Goal: Task Accomplishment & Management: Manage account settings

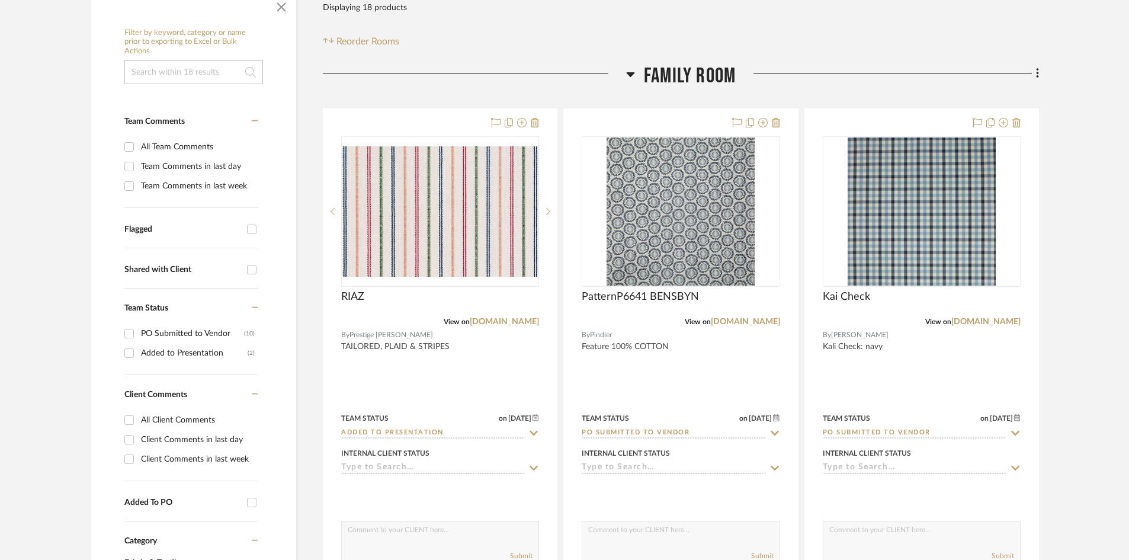
scroll to position [237, 0]
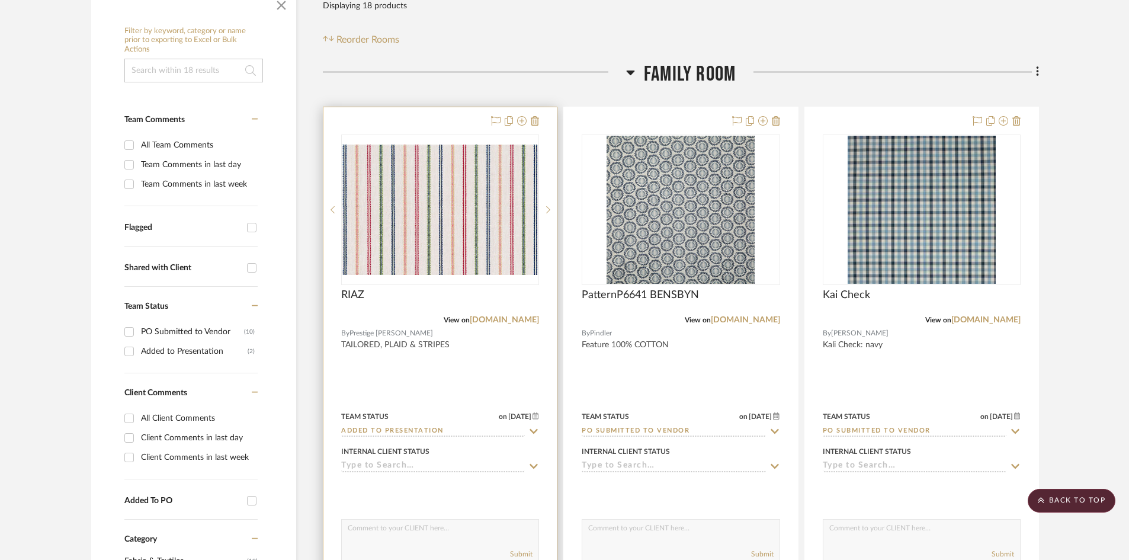
click at [405, 427] on input "Added to Presentation" at bounding box center [433, 431] width 184 height 11
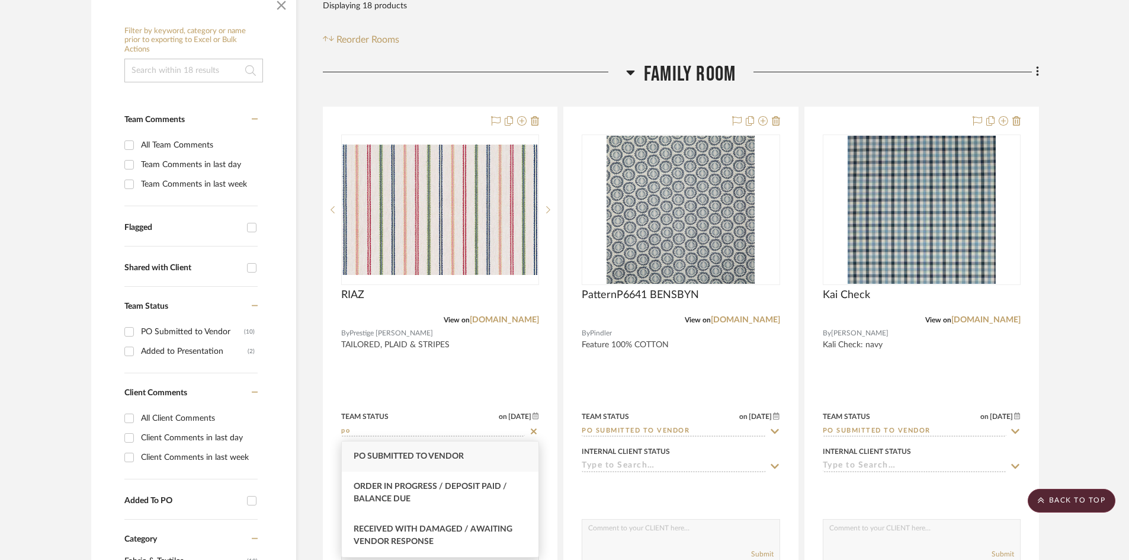
type input "po"
click at [482, 454] on div "PO Submitted to Vendor" at bounding box center [440, 456] width 197 height 30
type input "[DATE]"
type input "PO Submitted to Vendor"
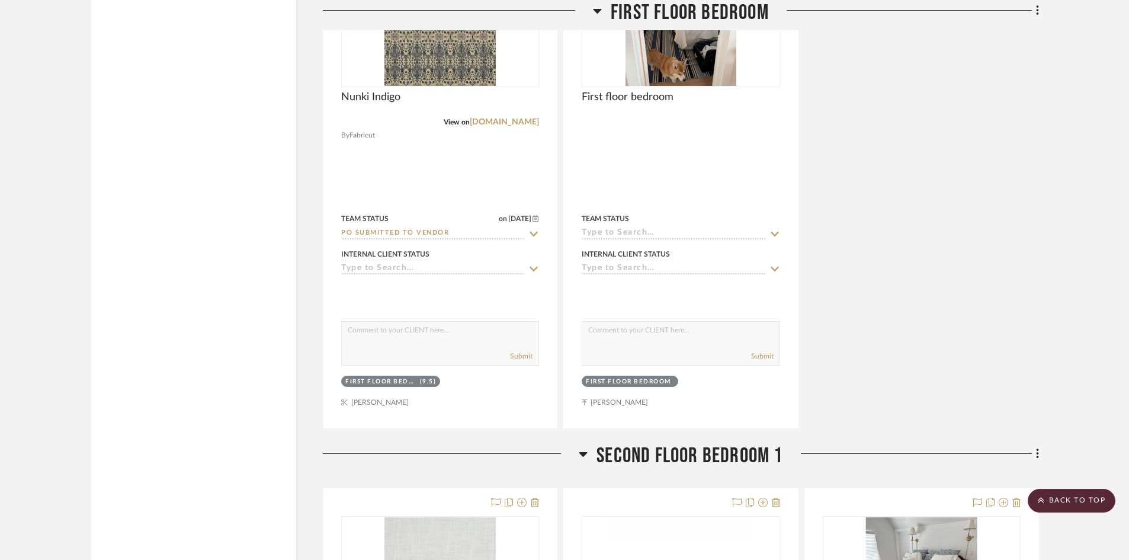
scroll to position [3205, 0]
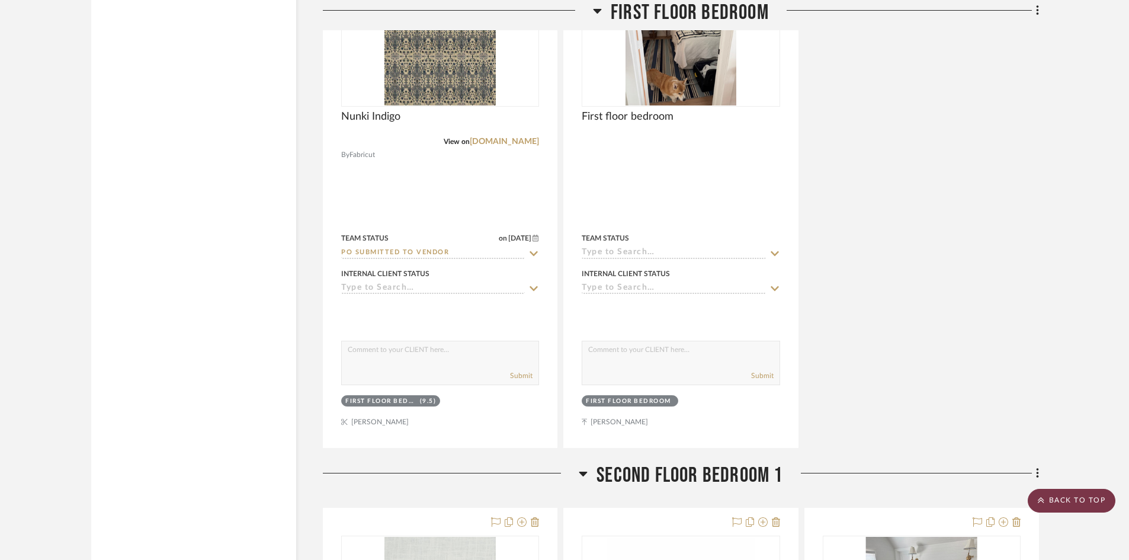
click at [1057, 501] on scroll-to-top-button "BACK TO TOP" at bounding box center [1072, 501] width 88 height 24
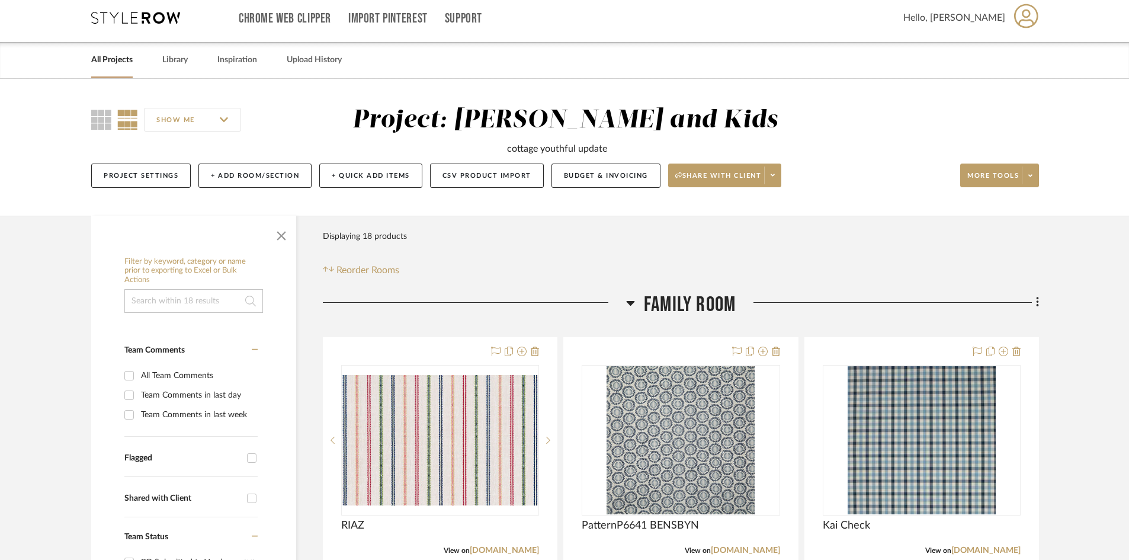
scroll to position [0, 0]
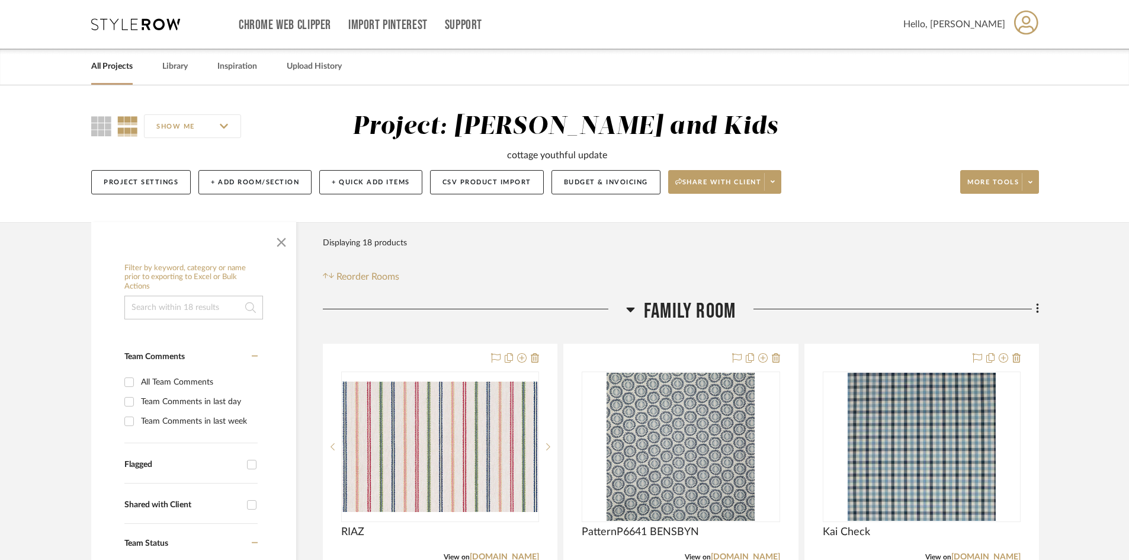
click at [115, 65] on link "All Projects" at bounding box center [111, 67] width 41 height 16
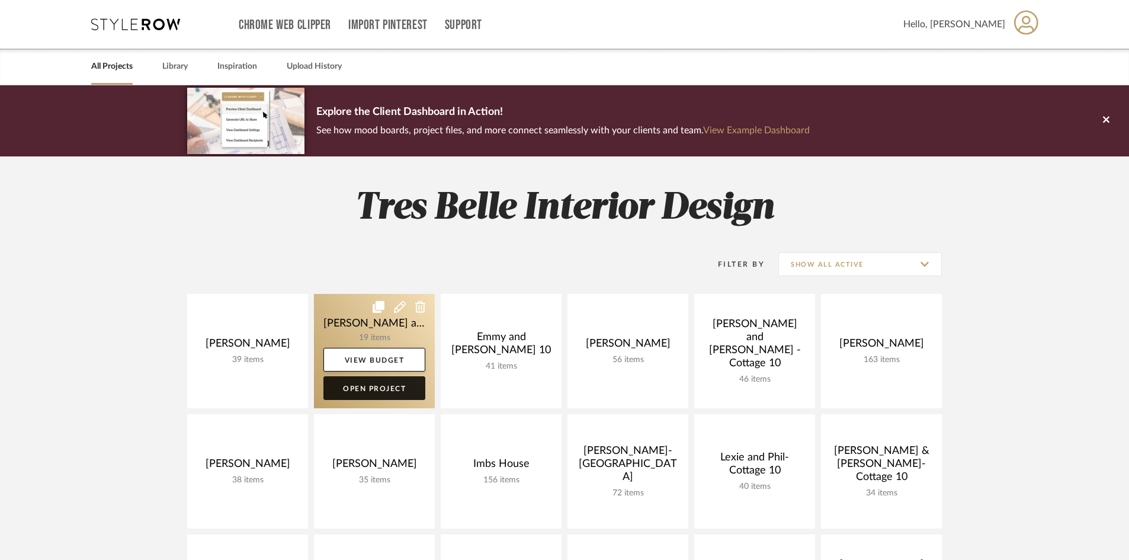
click at [383, 385] on link "Open Project" at bounding box center [374, 388] width 102 height 24
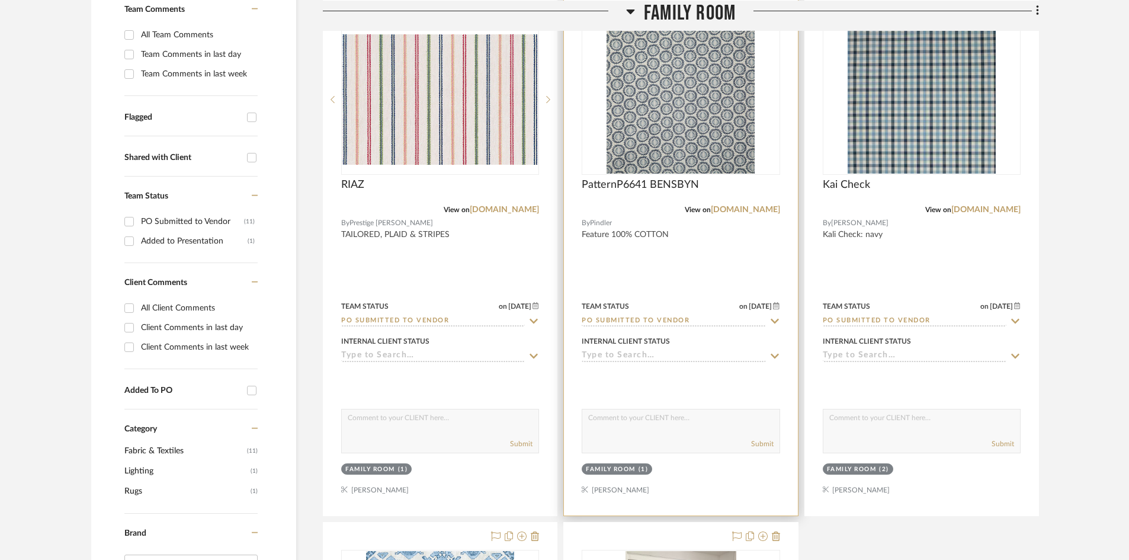
scroll to position [355, 0]
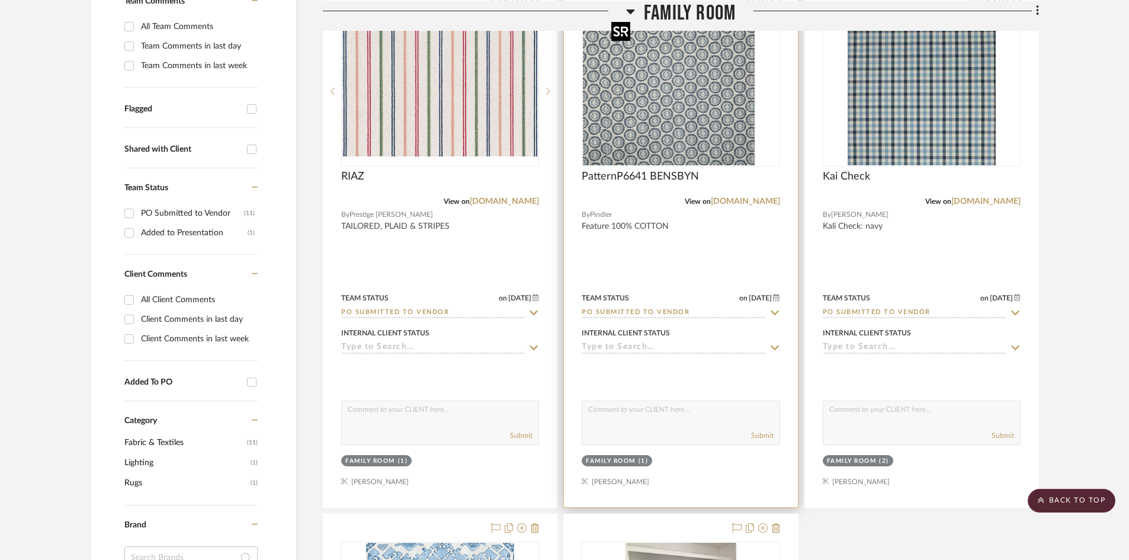
click at [664, 136] on div at bounding box center [681, 91] width 198 height 150
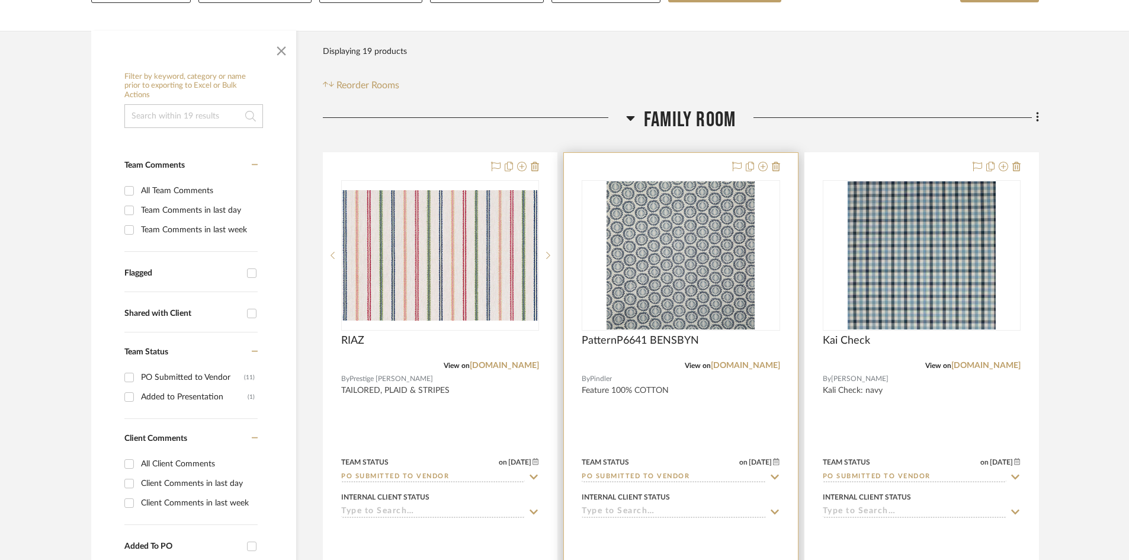
scroll to position [183, 0]
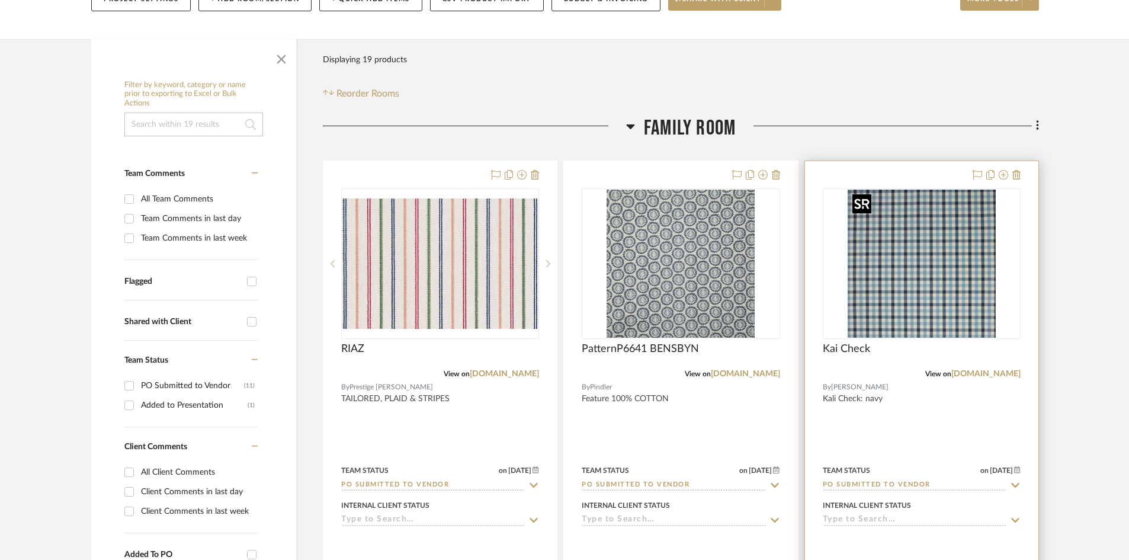
click at [955, 318] on img "0" at bounding box center [922, 264] width 148 height 148
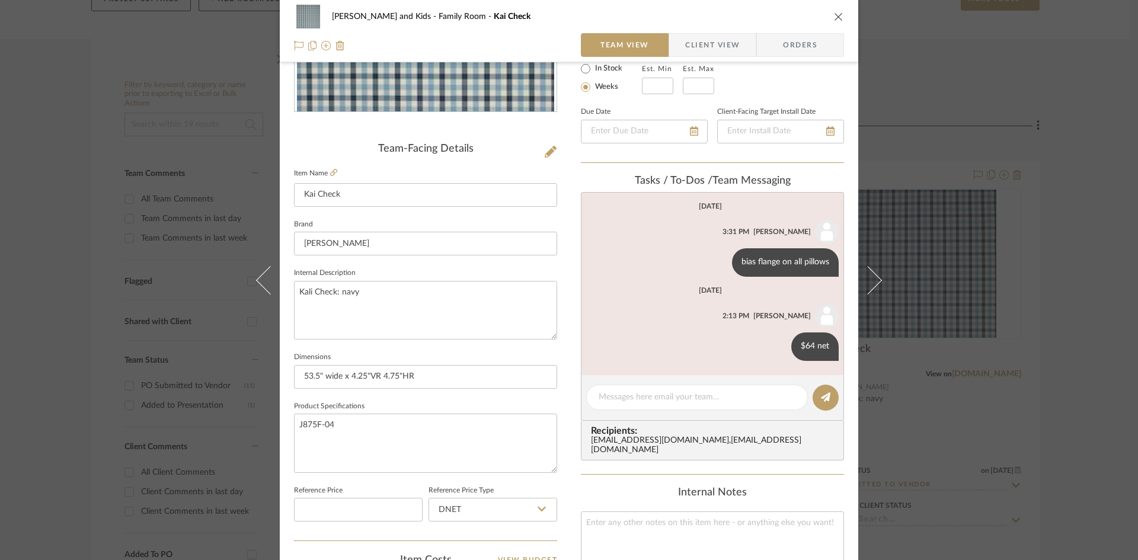
scroll to position [237, 0]
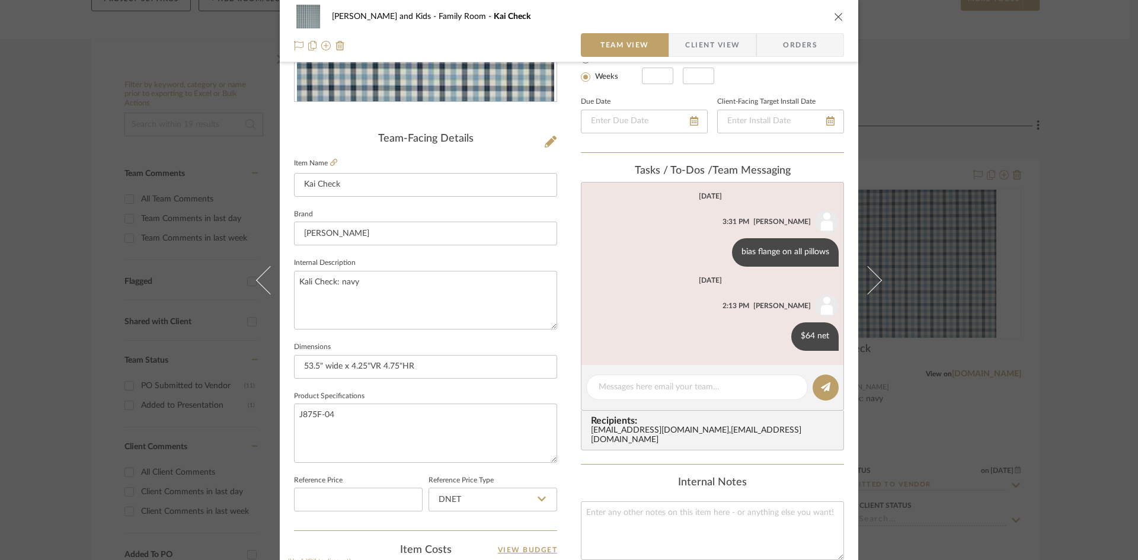
click at [834, 14] on icon "close" at bounding box center [838, 16] width 9 height 9
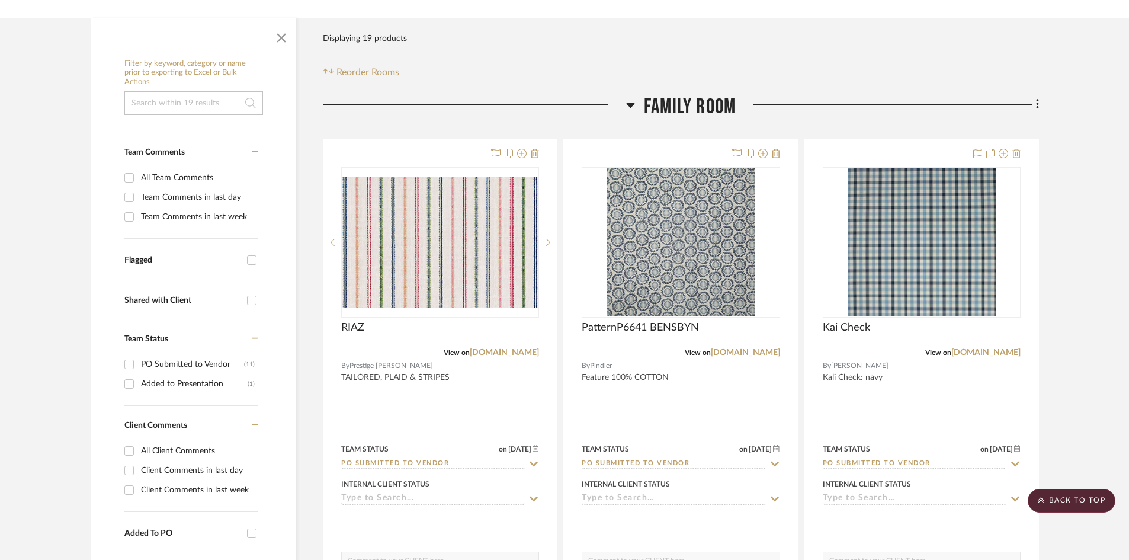
scroll to position [183, 0]
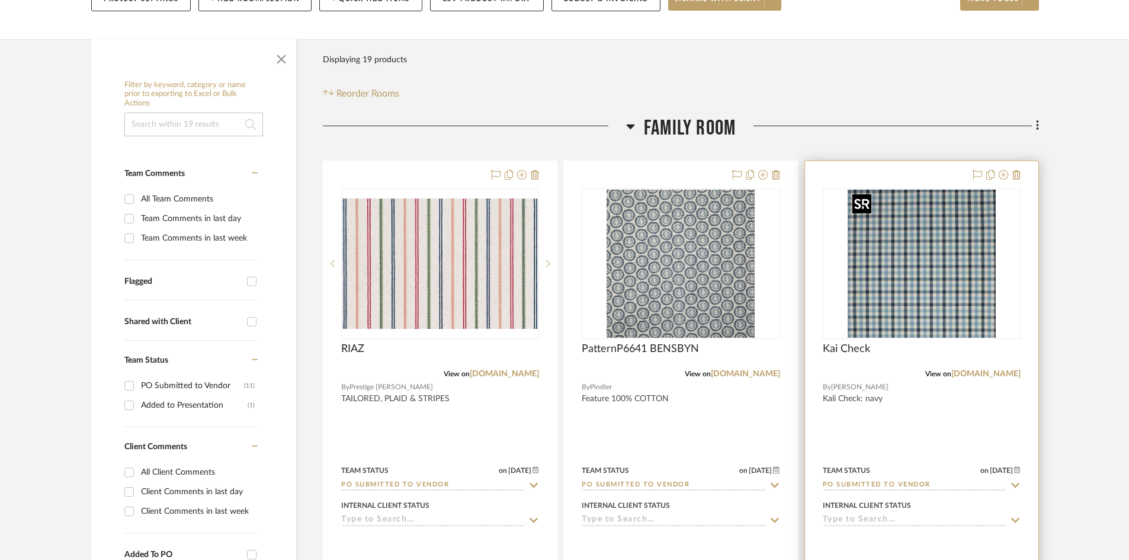
click at [902, 300] on img "0" at bounding box center [922, 264] width 148 height 148
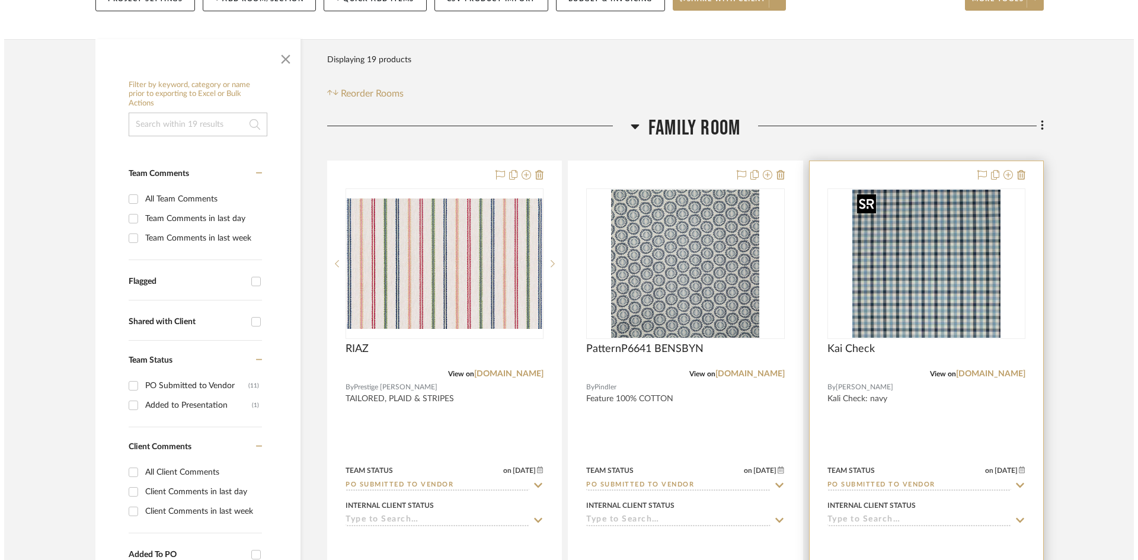
scroll to position [0, 0]
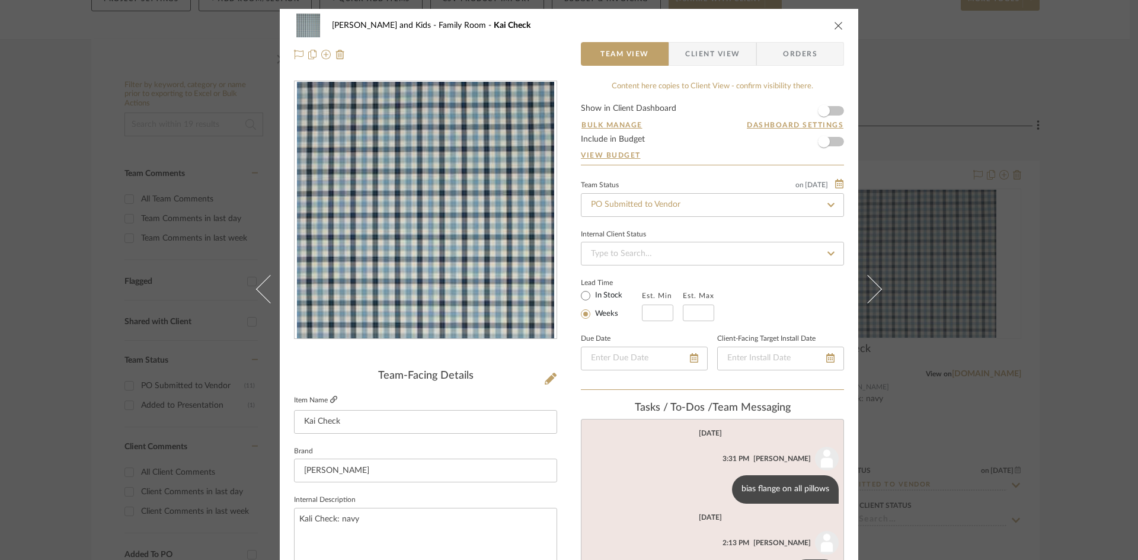
click at [330, 396] on icon at bounding box center [333, 399] width 7 height 7
click at [834, 24] on icon "close" at bounding box center [838, 25] width 9 height 9
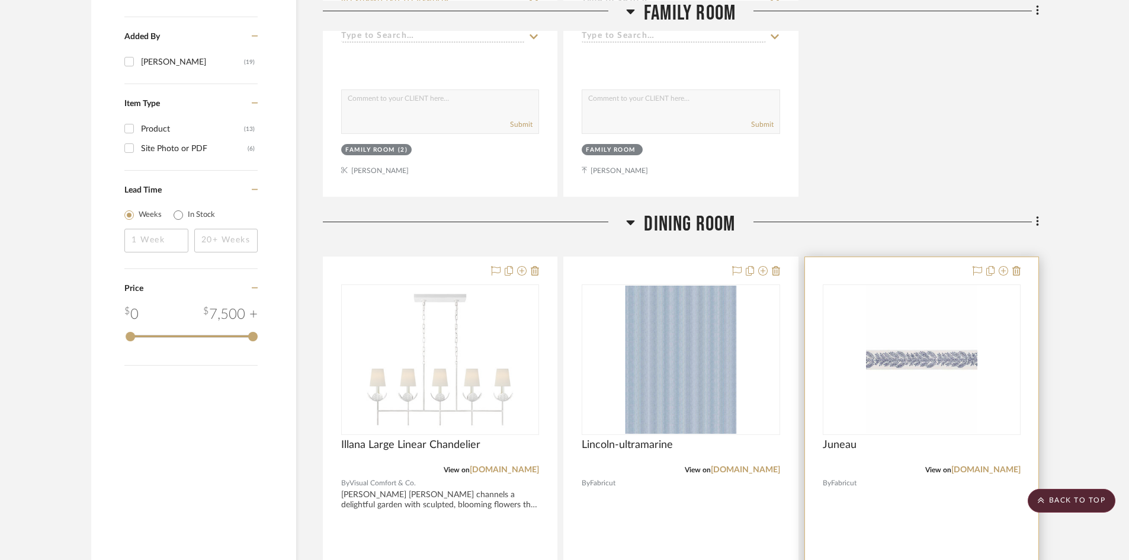
scroll to position [1190, 0]
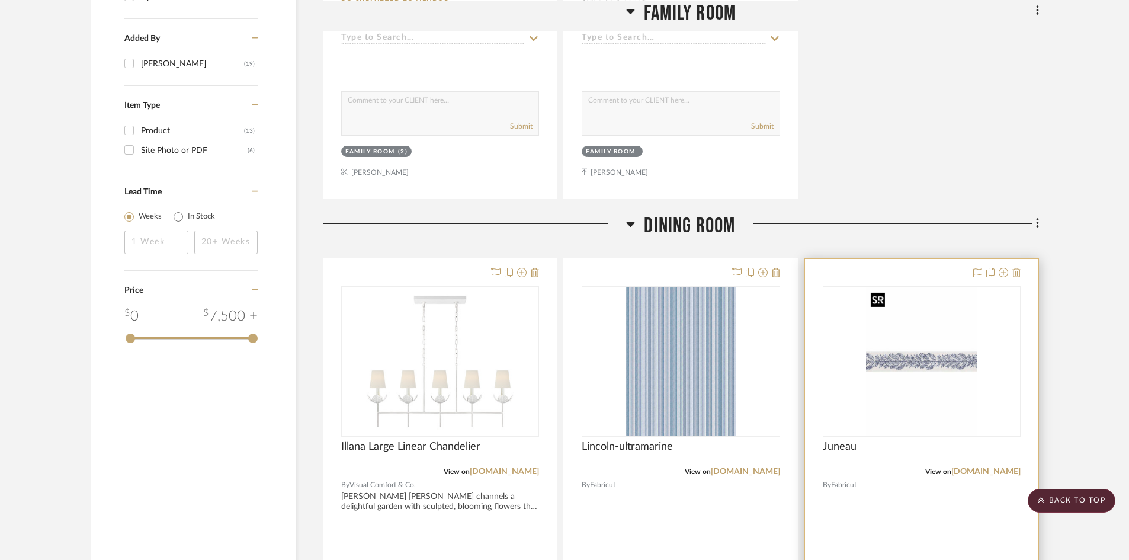
click at [885, 380] on img "0" at bounding box center [921, 361] width 111 height 148
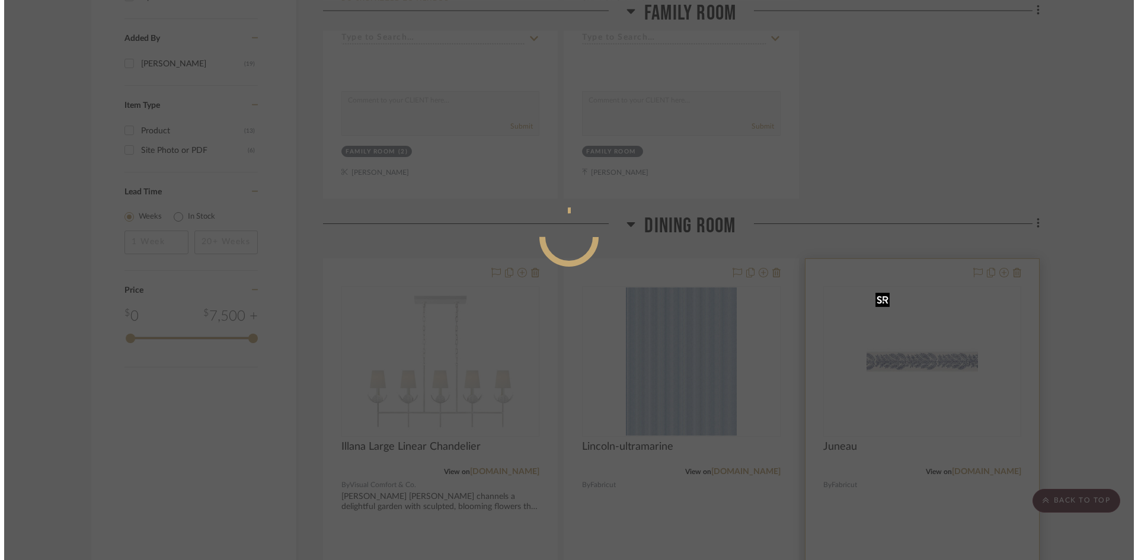
scroll to position [0, 0]
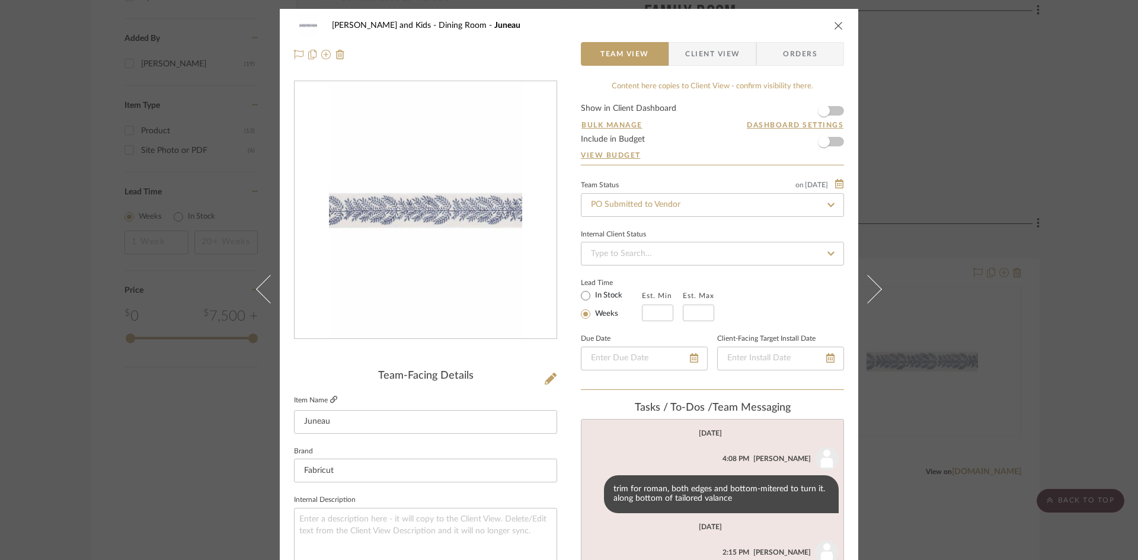
click at [332, 400] on icon at bounding box center [333, 399] width 7 height 7
click at [837, 24] on icon "close" at bounding box center [838, 25] width 9 height 9
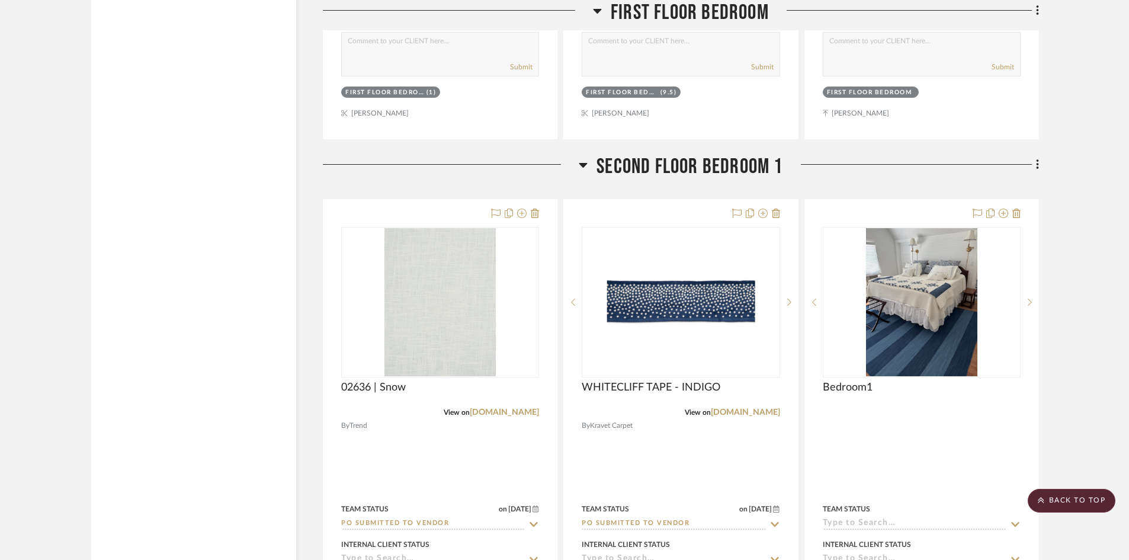
scroll to position [3560, 0]
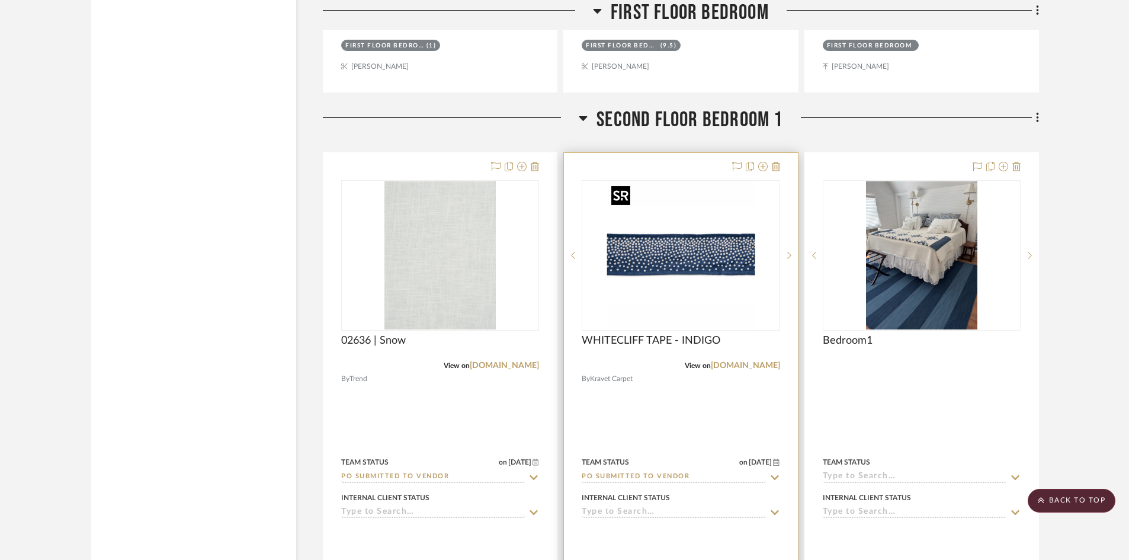
click at [668, 311] on img "0" at bounding box center [681, 255] width 148 height 148
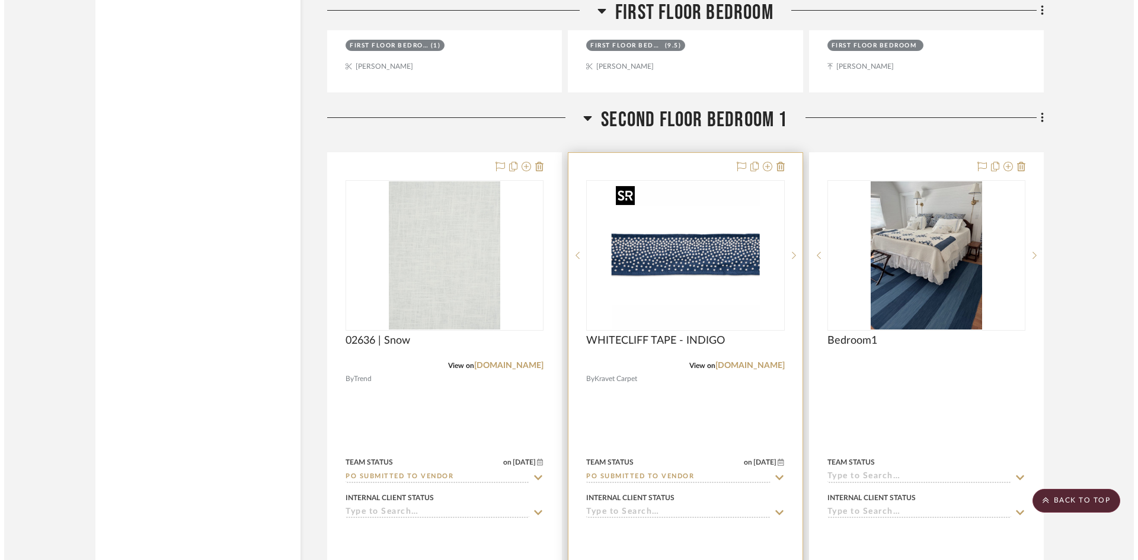
scroll to position [0, 0]
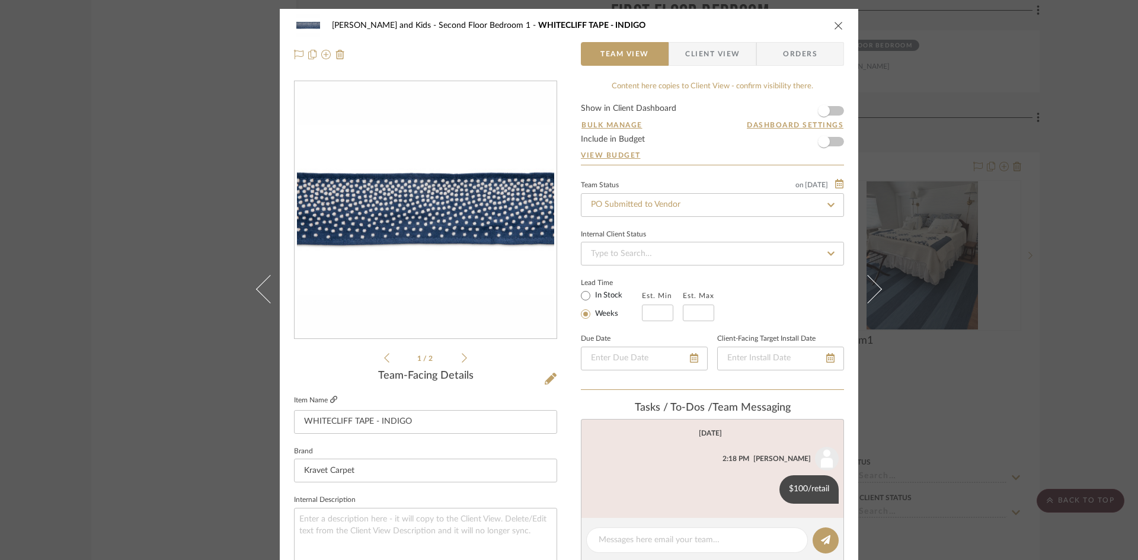
click at [331, 396] on icon at bounding box center [333, 399] width 7 height 7
click at [834, 24] on icon "close" at bounding box center [838, 25] width 9 height 9
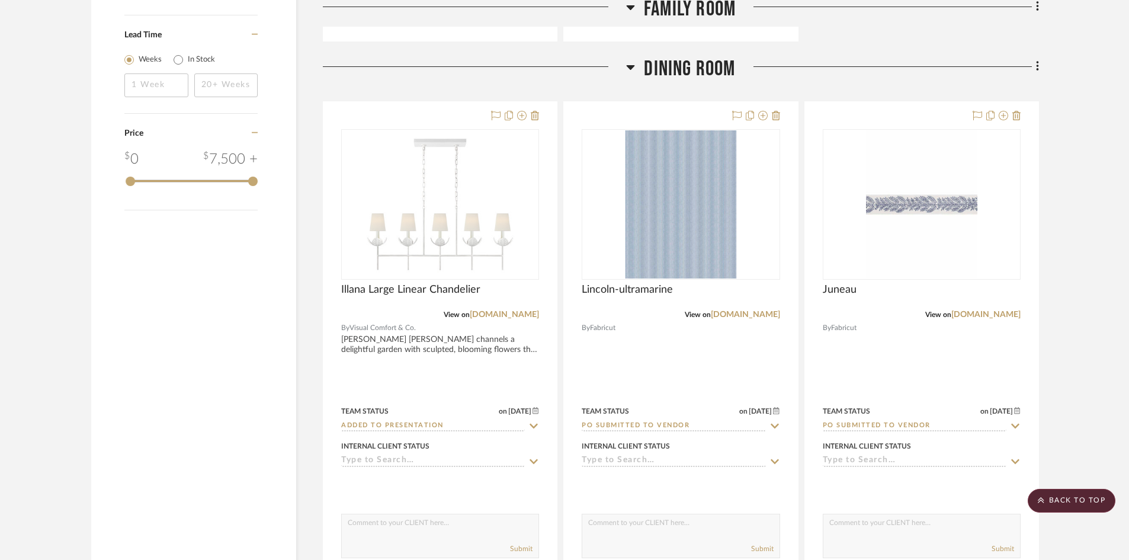
scroll to position [1368, 0]
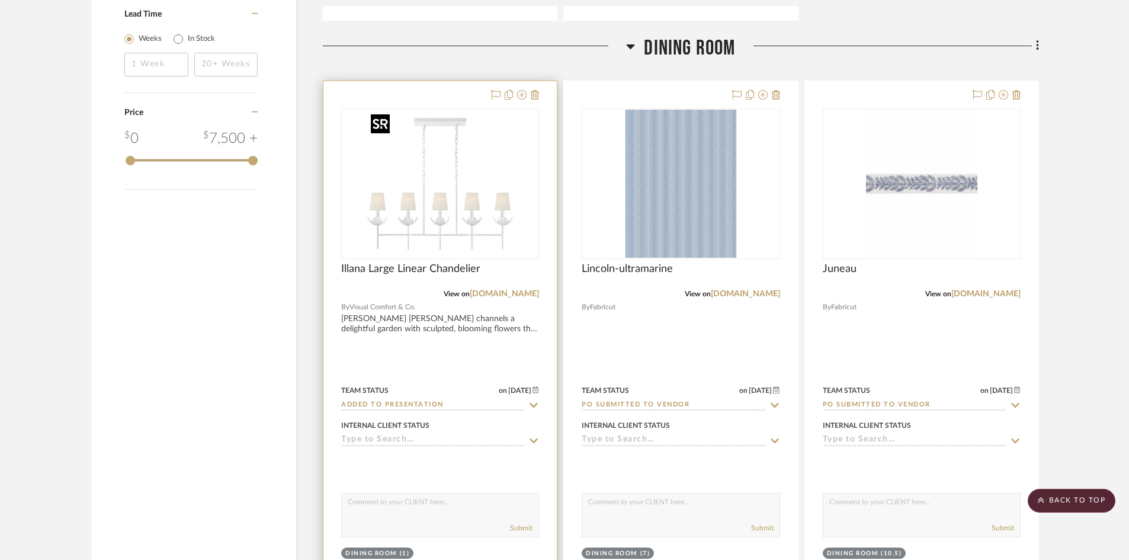
click at [441, 232] on img "0" at bounding box center [440, 184] width 148 height 148
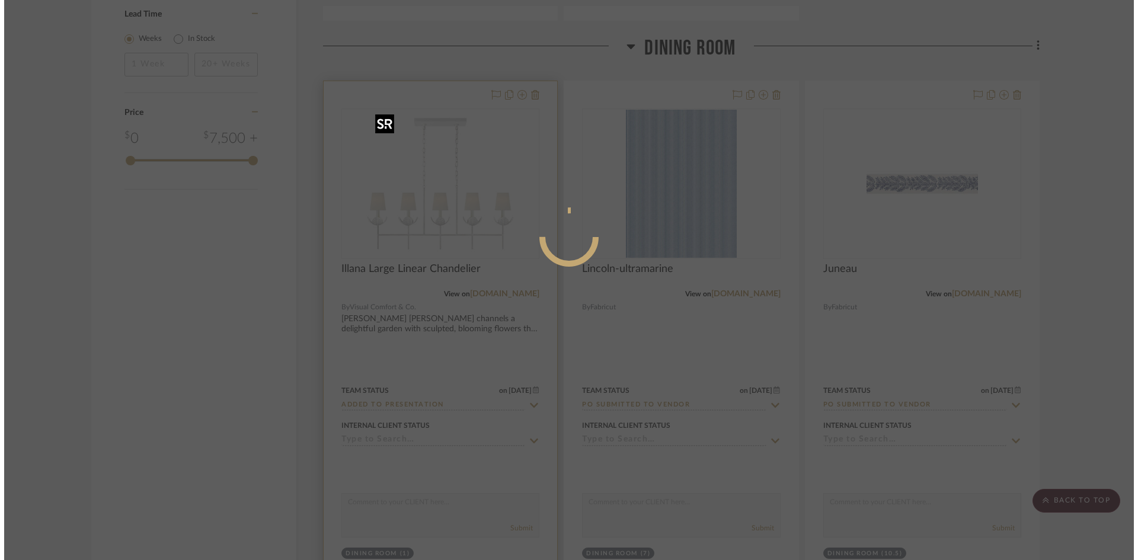
scroll to position [0, 0]
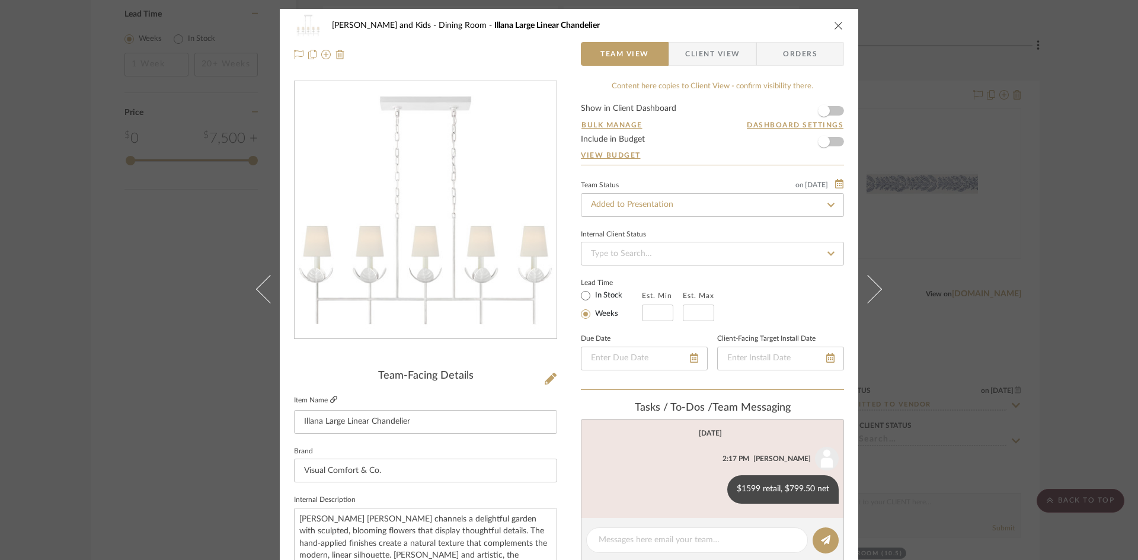
click at [330, 395] on link at bounding box center [333, 400] width 7 height 10
click at [330, 397] on icon at bounding box center [333, 399] width 7 height 7
click at [673, 209] on input "Added to Presentation" at bounding box center [712, 205] width 263 height 24
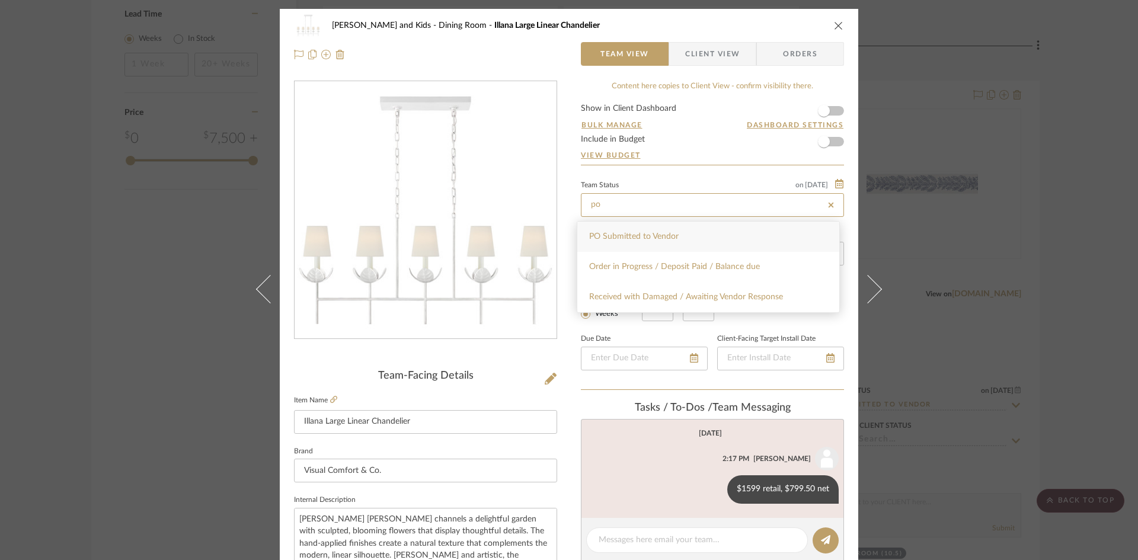
type input "po"
click at [686, 236] on div "PO Submitted to Vendor" at bounding box center [708, 237] width 262 height 30
type input "[DATE]"
type input "PO Submitted to Vendor"
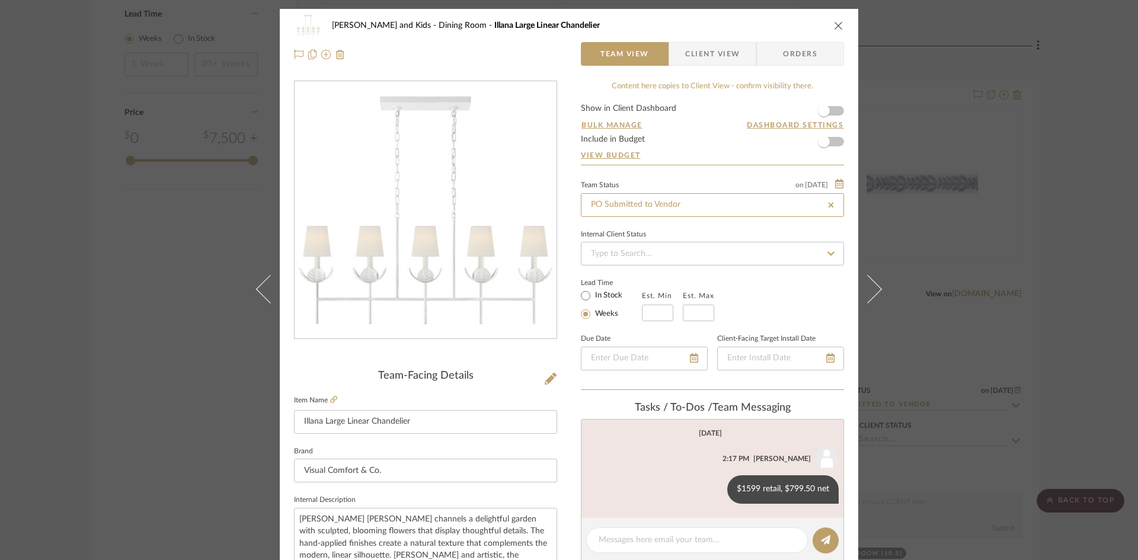
type input "[DATE]"
type input "PO Submitted to Vendor"
click at [834, 22] on icon "close" at bounding box center [838, 25] width 9 height 9
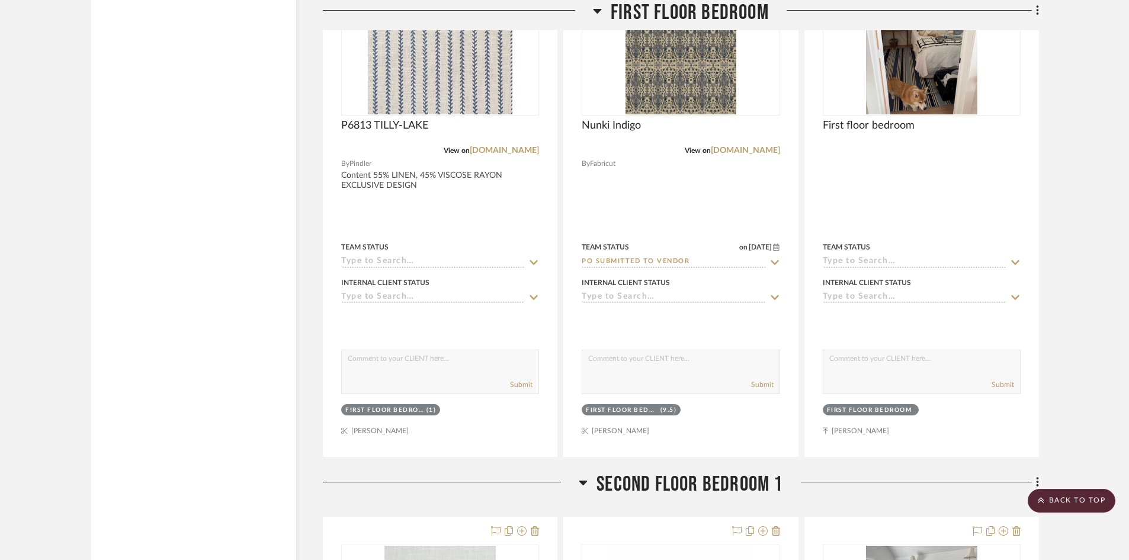
scroll to position [3205, 0]
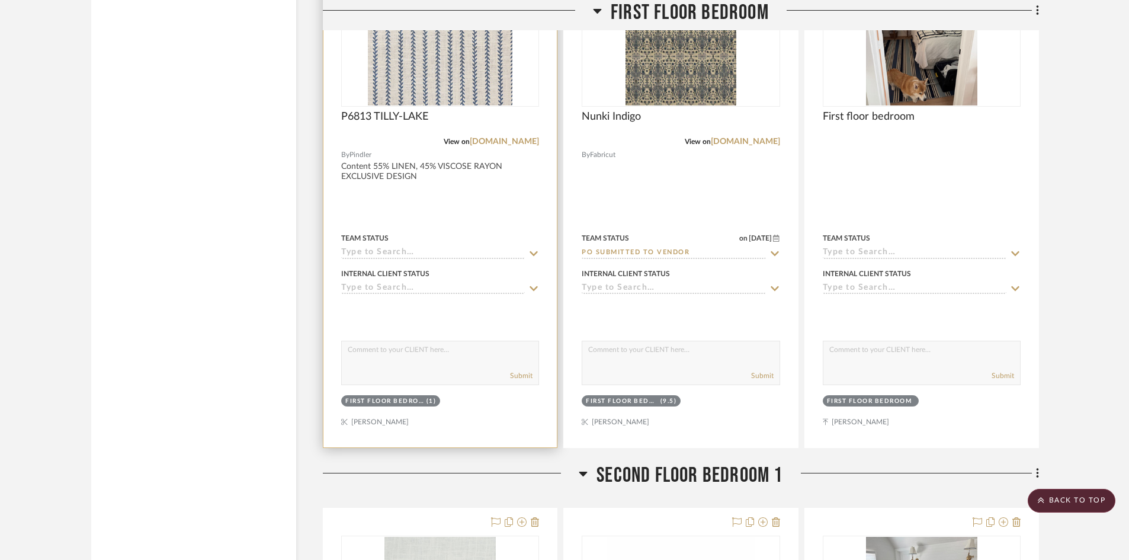
click at [472, 252] on input at bounding box center [433, 253] width 184 height 11
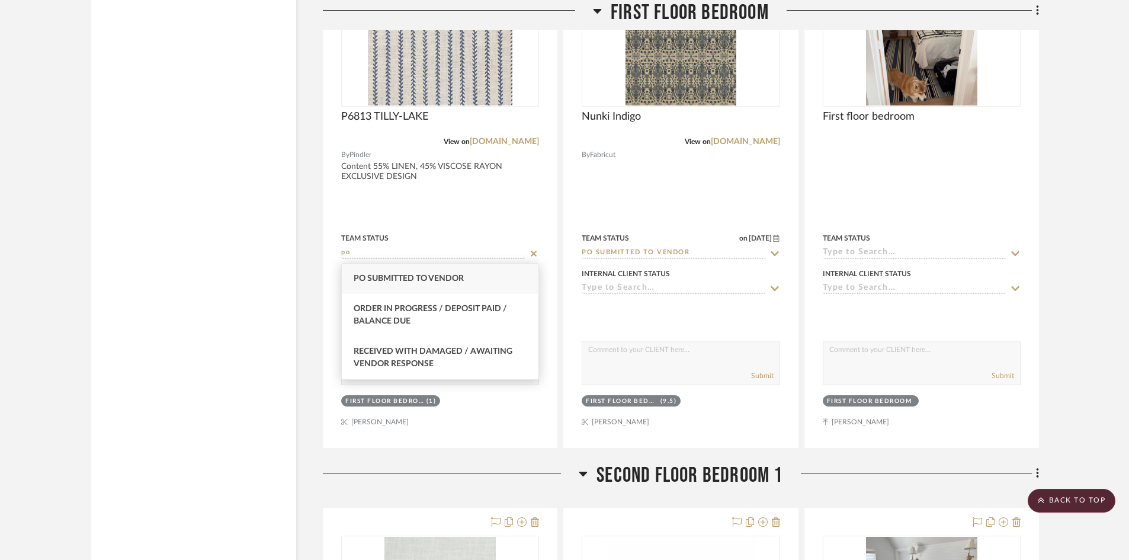
type input "po"
click at [491, 281] on div "PO Submitted to Vendor" at bounding box center [440, 279] width 197 height 30
type input "[DATE]"
type input "PO Submitted to Vendor"
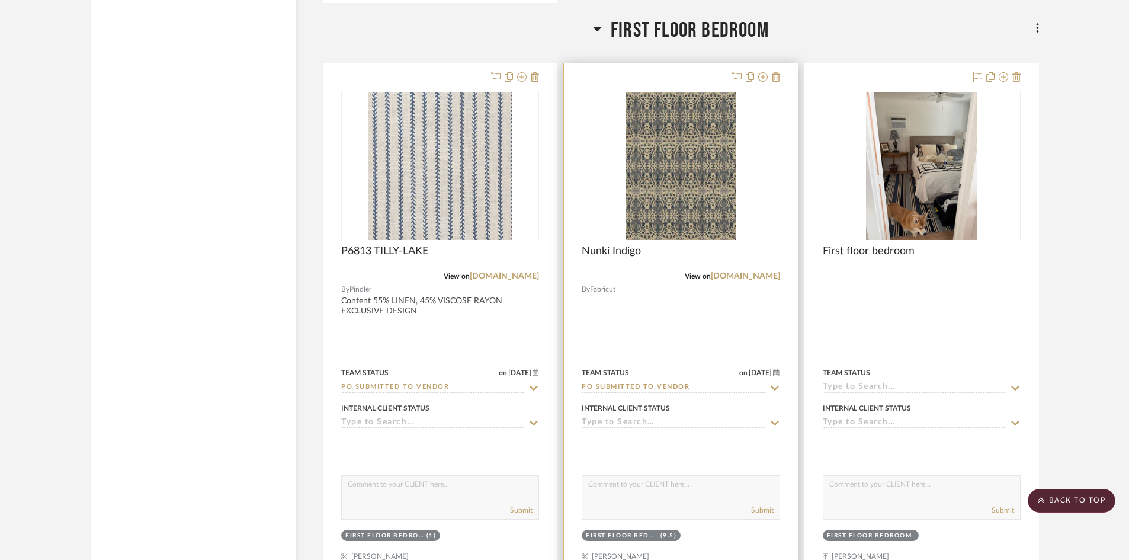
scroll to position [3027, 0]
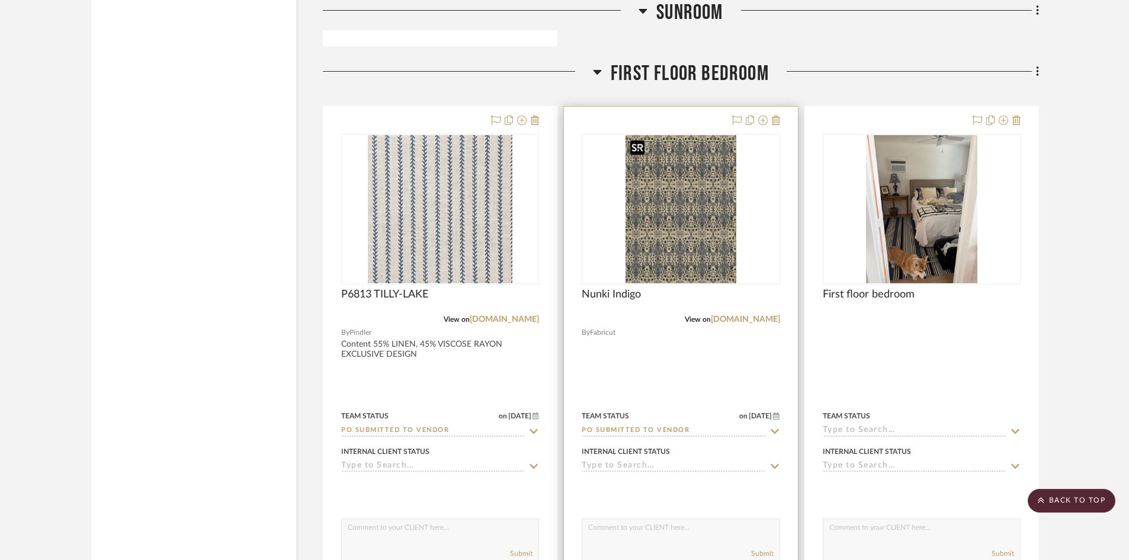
click at [676, 230] on img "0" at bounding box center [681, 209] width 111 height 148
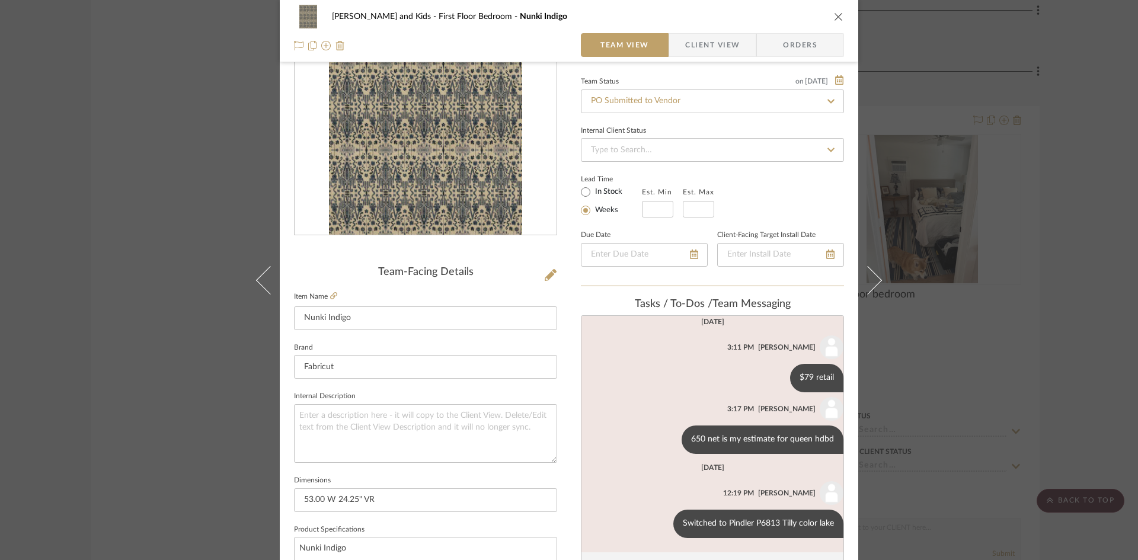
scroll to position [118, 0]
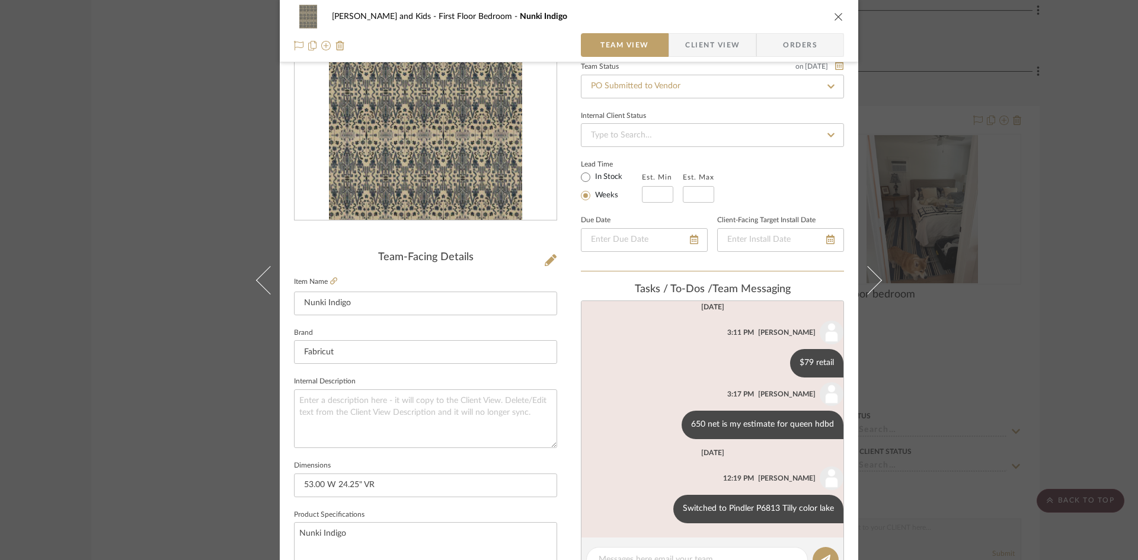
click at [837, 16] on icon "close" at bounding box center [838, 16] width 9 height 9
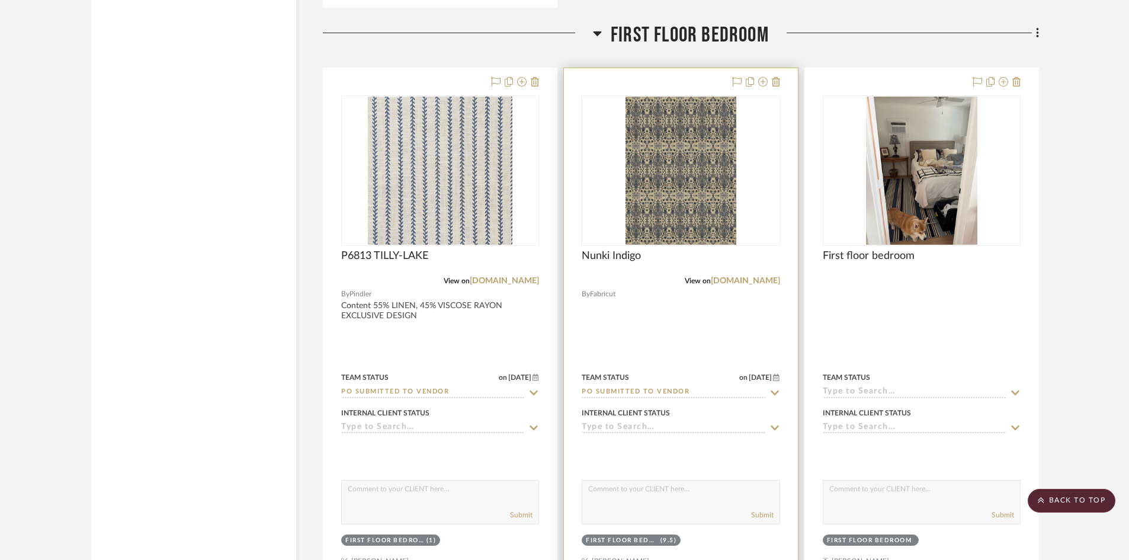
scroll to position [3086, 0]
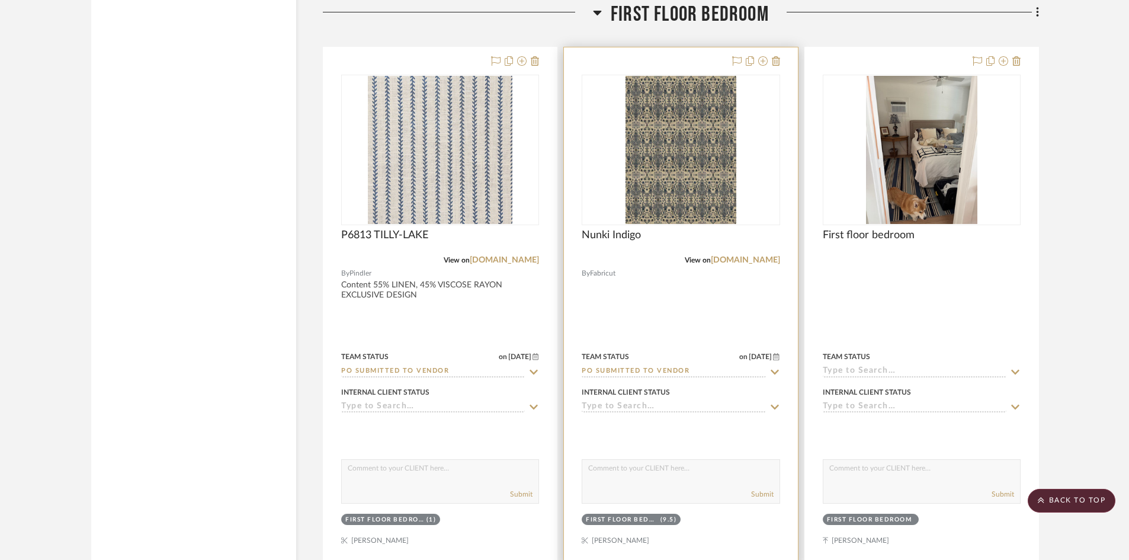
click at [691, 372] on input "PO Submitted to Vendor" at bounding box center [674, 371] width 184 height 11
type input "d"
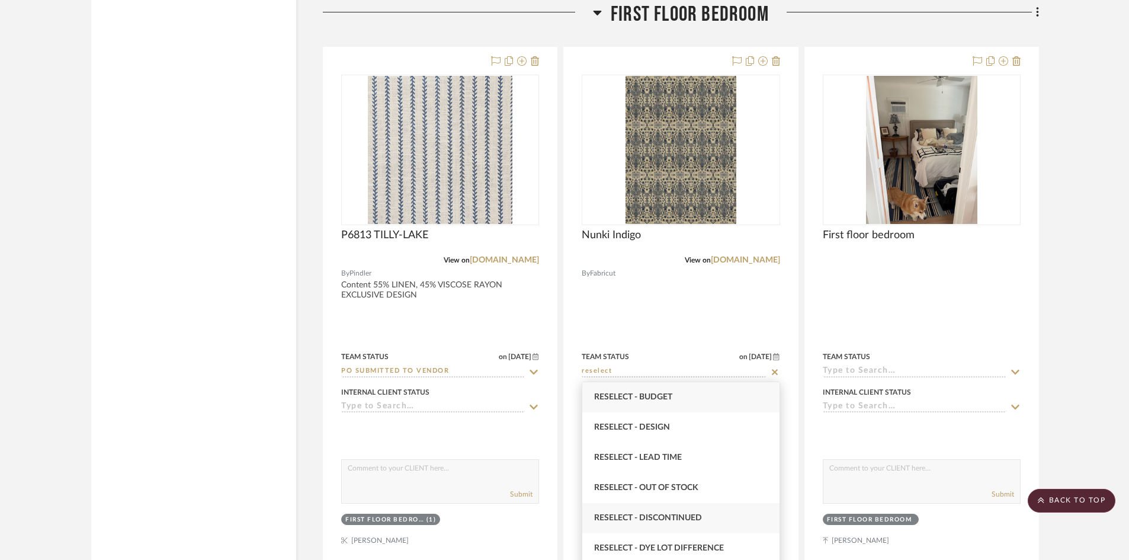
type input "reselect"
click at [712, 510] on div "Reselect - Discontinued" at bounding box center [680, 518] width 197 height 30
type input "[DATE]"
type input "Reselect - Discontinued"
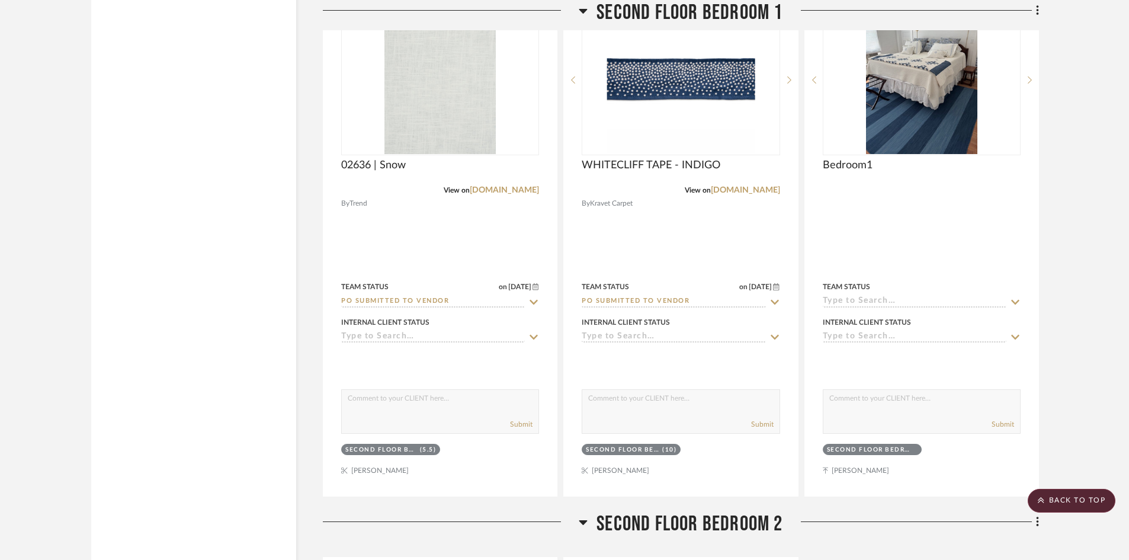
scroll to position [3738, 0]
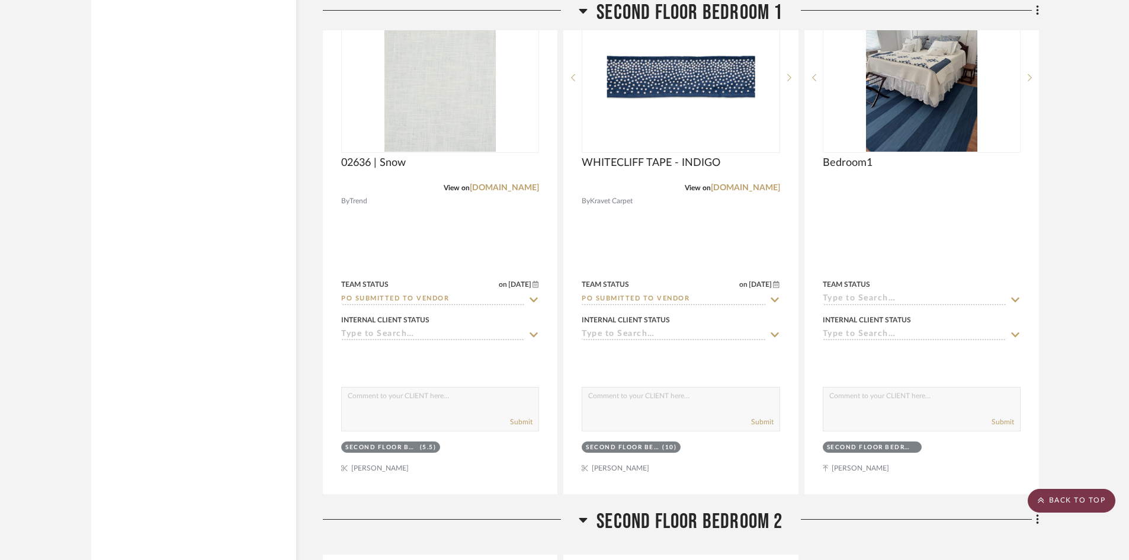
click at [1083, 501] on scroll-to-top-button "BACK TO TOP" at bounding box center [1072, 501] width 88 height 24
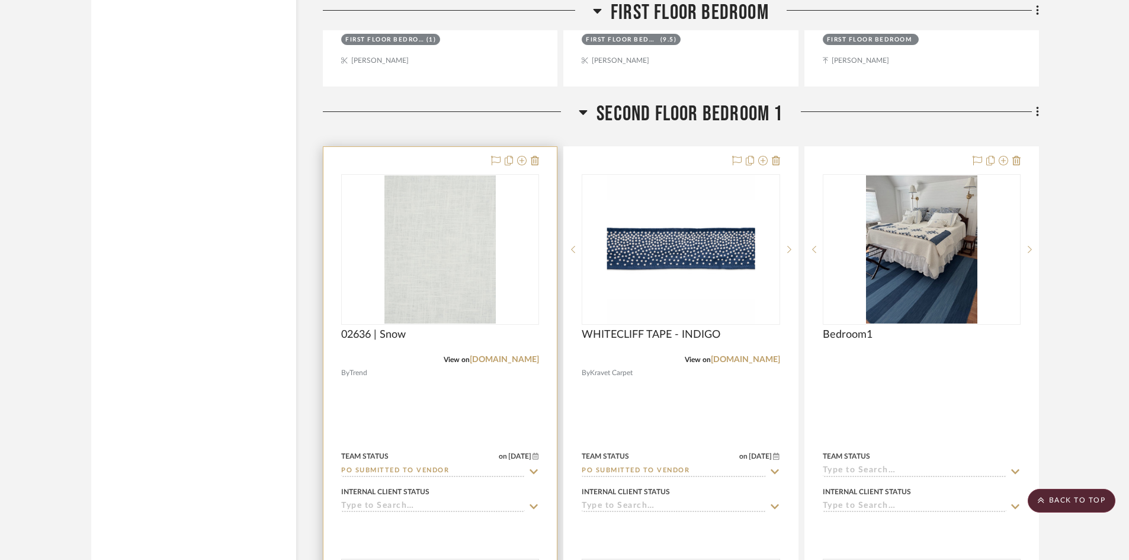
scroll to position [3792, 0]
